Goal: Task Accomplishment & Management: Manage account settings

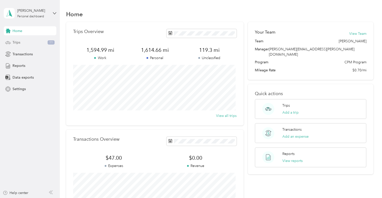
click at [43, 42] on div "Trips 11" at bounding box center [30, 42] width 53 height 9
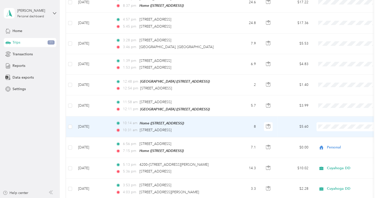
scroll to position [150, 0]
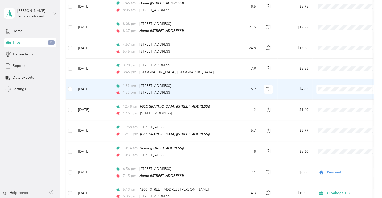
click at [215, 90] on div "1:53 pm [STREET_ADDRESS]" at bounding box center [168, 93] width 105 height 6
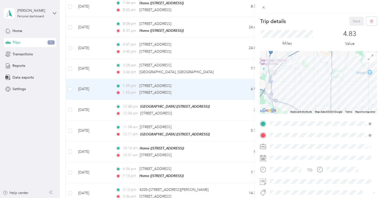
click at [287, 154] on span "Cuyahoga DD" at bounding box center [282, 155] width 23 height 4
click at [355, 21] on button "Save" at bounding box center [356, 21] width 15 height 9
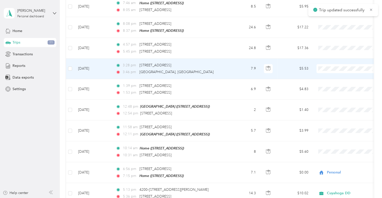
click at [224, 74] on td "3:28 pm [STREET_ADDRESS] 3:46 pm [GEOGRAPHIC_DATA], [GEOGRAPHIC_DATA]" at bounding box center [169, 69] width 115 height 21
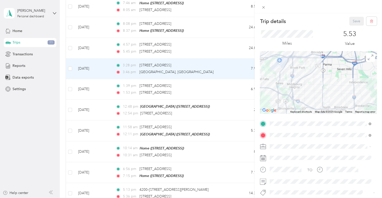
click at [290, 109] on div "Home [STREET_ADDRESS]" at bounding box center [295, 110] width 32 height 11
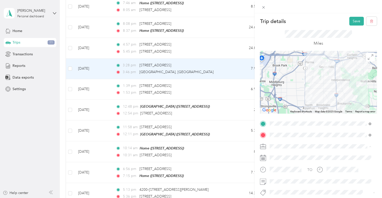
click at [283, 162] on span "Personal" at bounding box center [277, 164] width 13 height 4
click at [353, 21] on button "Save" at bounding box center [356, 21] width 15 height 9
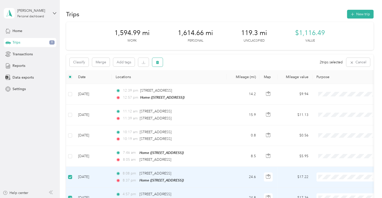
click at [160, 62] on button "button" at bounding box center [157, 62] width 11 height 9
click at [194, 83] on button "Yes" at bounding box center [195, 83] width 10 height 8
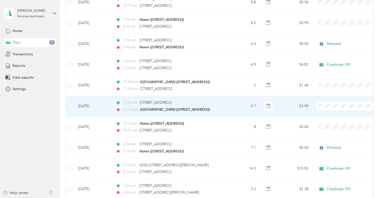
scroll to position [125, 0]
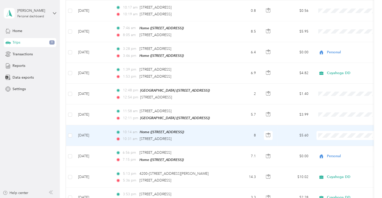
click at [237, 137] on td "8" at bounding box center [243, 135] width 33 height 21
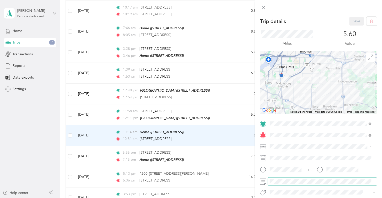
drag, startPoint x: 289, startPoint y: 164, endPoint x: 292, endPoint y: 178, distance: 14.8
click at [289, 164] on div "Personal" at bounding box center [320, 164] width 98 height 5
click at [355, 20] on button "Save" at bounding box center [356, 21] width 15 height 9
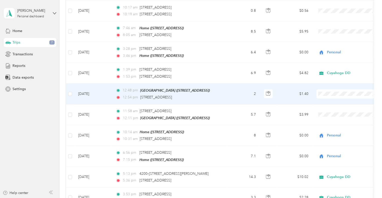
click at [228, 94] on td "2" at bounding box center [243, 94] width 33 height 21
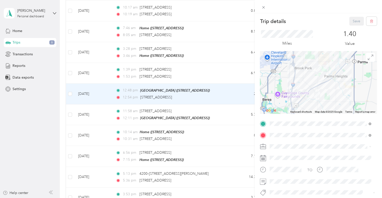
drag, startPoint x: 285, startPoint y: 153, endPoint x: 284, endPoint y: 156, distance: 3.2
click at [285, 153] on span "Cuyahoga DD" at bounding box center [282, 155] width 23 height 4
click at [353, 23] on button "Save" at bounding box center [356, 21] width 15 height 9
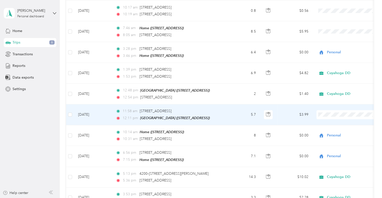
click at [230, 119] on td "5.7" at bounding box center [243, 114] width 33 height 21
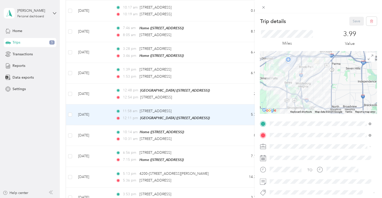
click at [287, 157] on div "Cuyahoga DD" at bounding box center [320, 154] width 98 height 5
click at [349, 22] on button "Save" at bounding box center [356, 21] width 15 height 9
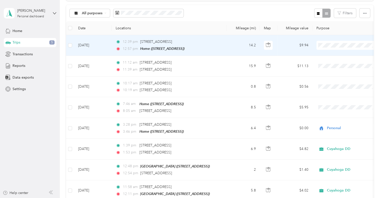
scroll to position [50, 0]
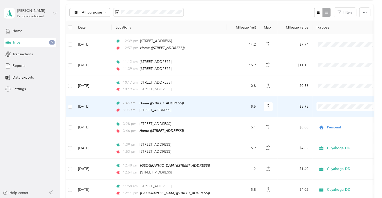
click at [223, 107] on td "7:46 am Home ([STREET_ADDRESS]) 8:05 am [STREET_ADDRESS]" at bounding box center [169, 106] width 115 height 21
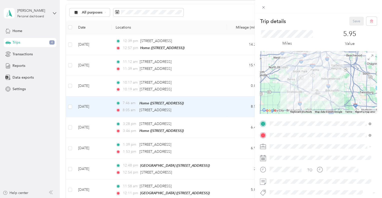
click at [283, 166] on li "Personal" at bounding box center [320, 164] width 105 height 9
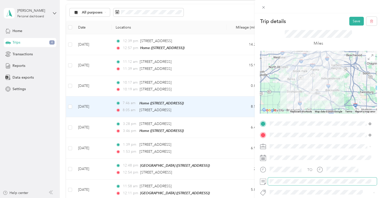
click at [287, 179] on span at bounding box center [322, 182] width 109 height 8
click at [349, 24] on button "Save" at bounding box center [356, 21] width 15 height 9
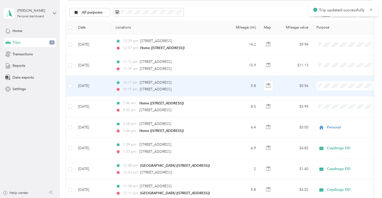
click at [216, 87] on div "10:19 am [STREET_ADDRESS]" at bounding box center [168, 90] width 105 height 6
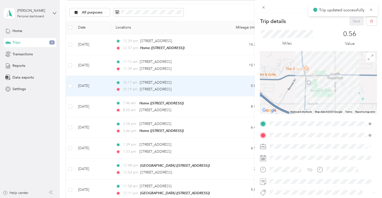
drag, startPoint x: 280, startPoint y: 154, endPoint x: 283, endPoint y: 162, distance: 7.9
click at [280, 154] on span "Cuyahoga DD" at bounding box center [282, 155] width 23 height 4
click at [356, 23] on button "Save" at bounding box center [356, 21] width 15 height 9
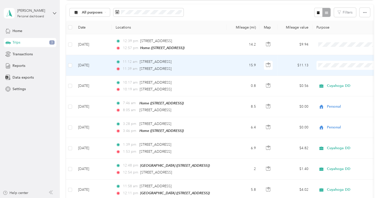
click at [225, 64] on td "11:12 am [STREET_ADDRESS] 11:39 am [STREET_ADDRESS]" at bounding box center [169, 65] width 115 height 21
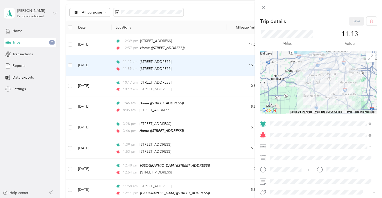
click at [286, 155] on span "Cuyahoga DD" at bounding box center [282, 155] width 23 height 4
click at [350, 23] on button "Save" at bounding box center [356, 21] width 15 height 9
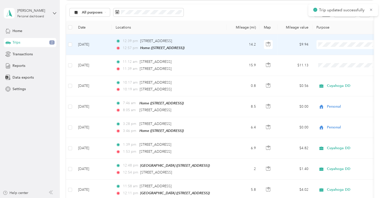
click at [226, 46] on td "12:39 pm [STREET_ADDRESS] 12:57 pm Home ([STREET_ADDRESS])" at bounding box center [169, 44] width 115 height 21
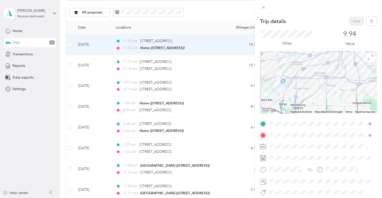
click at [287, 163] on div "Personal" at bounding box center [320, 163] width 98 height 5
click at [356, 22] on button "Save" at bounding box center [356, 21] width 15 height 9
